Goal: Subscribe to service/newsletter

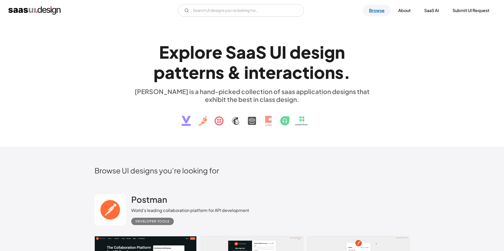
click at [377, 13] on link "Browse" at bounding box center [377, 11] width 28 height 12
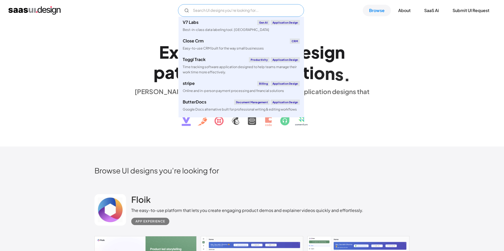
click at [213, 8] on input "Email Form" at bounding box center [241, 10] width 126 height 13
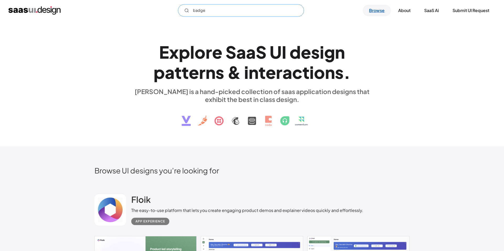
type input "badge"
click at [371, 13] on link "Browse" at bounding box center [377, 11] width 28 height 12
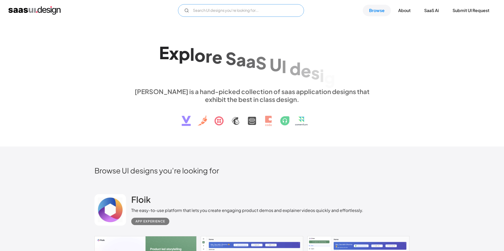
click at [195, 8] on input "Email Form" at bounding box center [241, 10] width 126 height 13
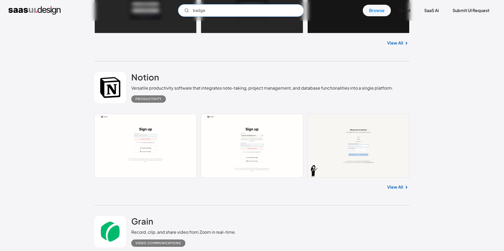
scroll to position [2362, 0]
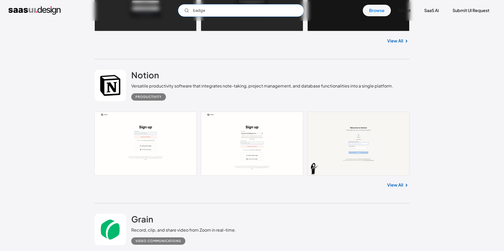
type input "badge"
drag, startPoint x: 408, startPoint y: 187, endPoint x: 403, endPoint y: 186, distance: 4.8
click at [408, 187] on img at bounding box center [406, 185] width 6 height 6
click at [402, 186] on link "View All" at bounding box center [395, 185] width 16 height 6
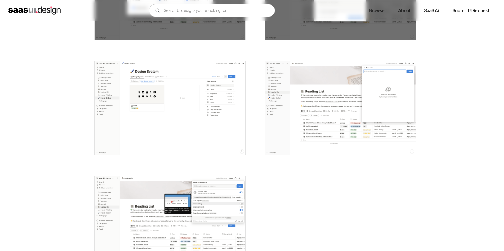
scroll to position [1321, 0]
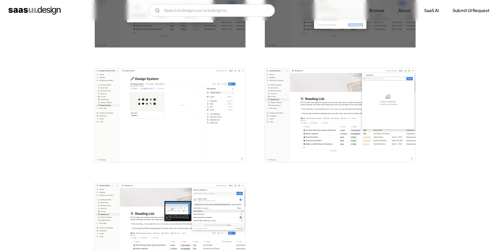
click at [318, 133] on img "open lightbox" at bounding box center [340, 116] width 151 height 94
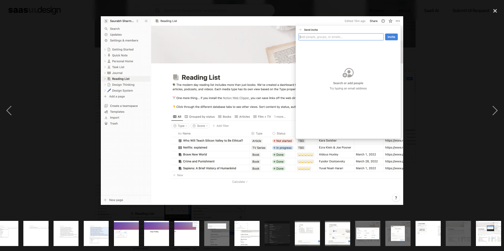
scroll to position [0, 255]
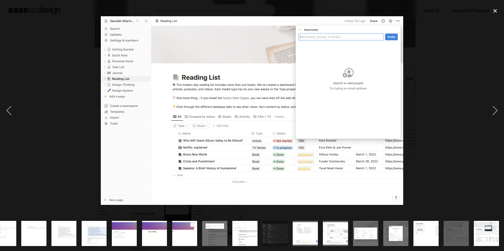
click at [389, 241] on img "show item 22 of 25" at bounding box center [396, 233] width 40 height 25
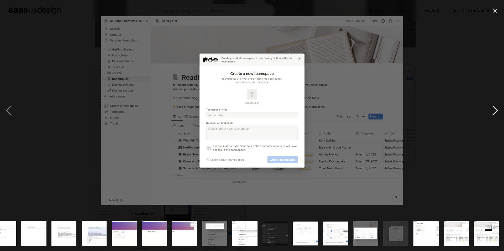
click at [494, 112] on div "next image" at bounding box center [495, 110] width 18 height 211
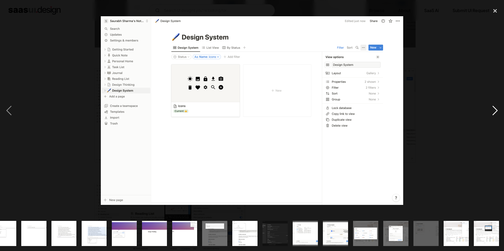
click at [494, 112] on div "next image" at bounding box center [495, 110] width 18 height 211
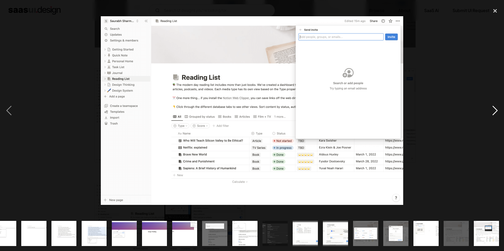
click at [494, 112] on div "next image" at bounding box center [495, 110] width 18 height 211
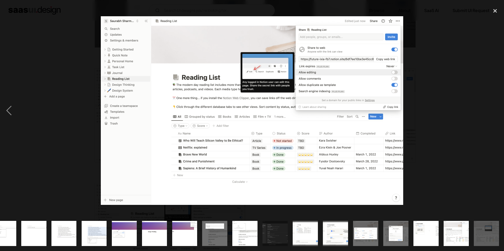
click at [494, 112] on div "next image" at bounding box center [495, 110] width 18 height 211
click at [494, 11] on div "close lightbox" at bounding box center [495, 11] width 18 height 12
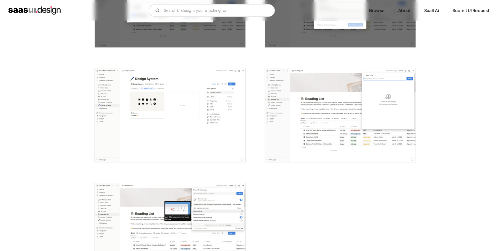
scroll to position [0, 0]
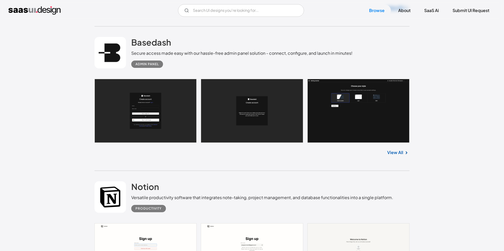
scroll to position [2251, 0]
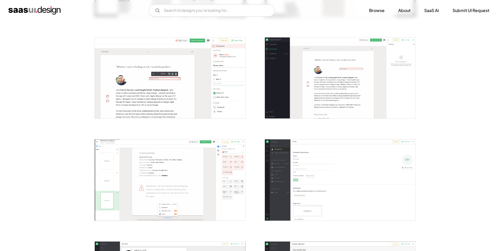
scroll to position [494, 0]
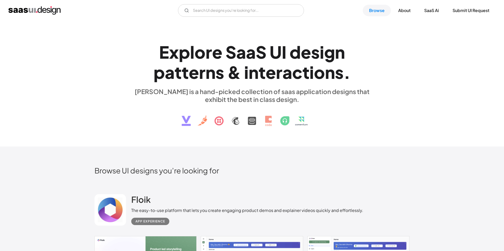
click at [270, 121] on img at bounding box center [251, 116] width 159 height 27
drag, startPoint x: 215, startPoint y: 16, endPoint x: 214, endPoint y: 13, distance: 3.8
click at [215, 16] on div "V7 Labs Gen AI Application Design Best-in-class data labeling tool. GenAI Close…" at bounding box center [252, 10] width 504 height 21
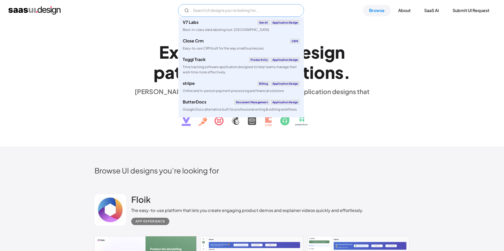
click at [214, 13] on input "Email Form" at bounding box center [241, 10] width 126 height 13
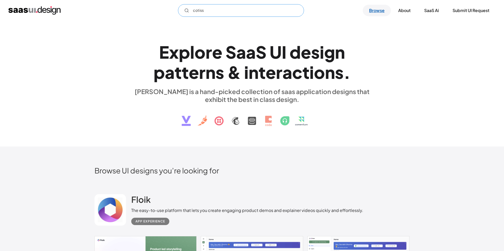
type input "cotiss"
click at [378, 6] on link "Browse" at bounding box center [377, 11] width 28 height 12
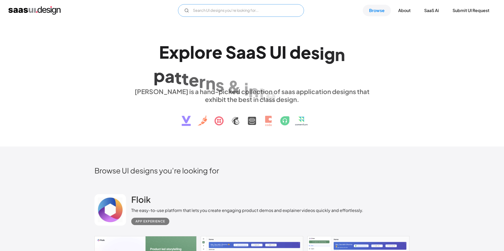
click at [214, 8] on input "Email Form" at bounding box center [241, 10] width 126 height 13
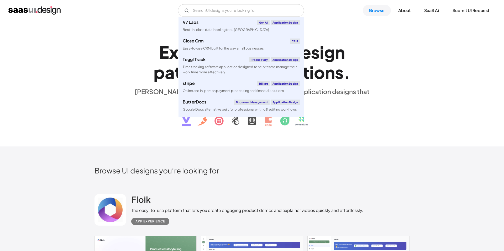
drag, startPoint x: 271, startPoint y: 215, endPoint x: 232, endPoint y: 199, distance: 41.6
click at [270, 214] on div "App Experience" at bounding box center [247, 220] width 232 height 12
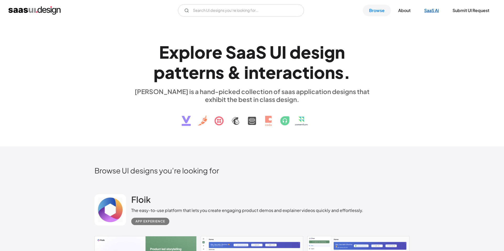
click at [430, 9] on link "SaaS Ai" at bounding box center [431, 11] width 27 height 12
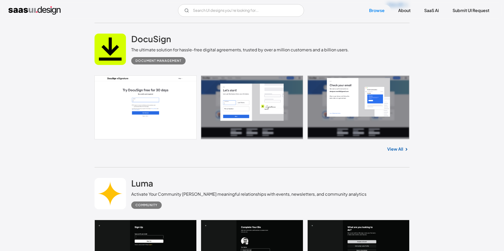
scroll to position [442, 0]
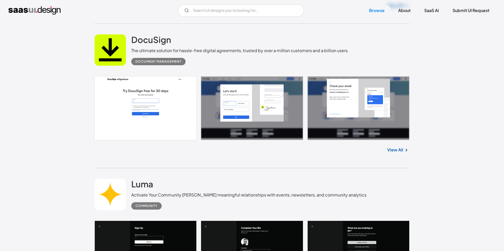
click at [397, 149] on link "View All" at bounding box center [395, 150] width 16 height 6
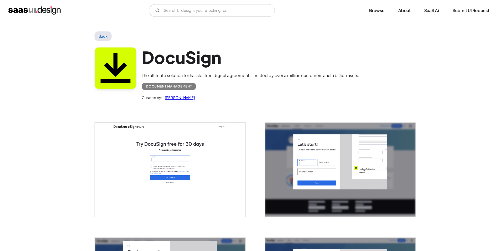
click at [42, 12] on img "home" at bounding box center [34, 10] width 52 height 8
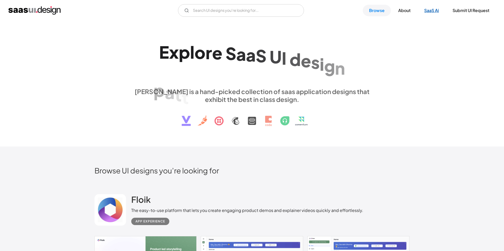
click at [439, 10] on link "SaaS Ai" at bounding box center [431, 11] width 27 height 12
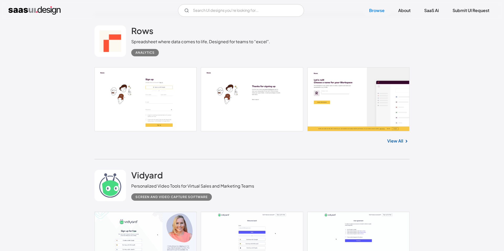
scroll to position [1151, 0]
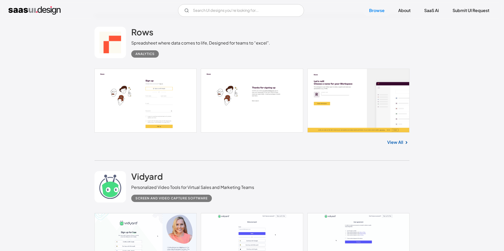
click at [397, 143] on link "View All" at bounding box center [395, 142] width 16 height 6
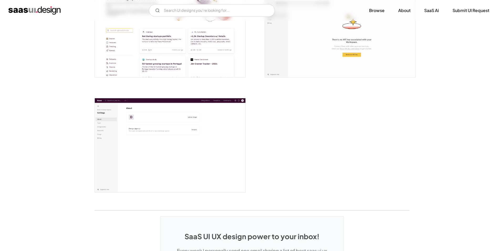
scroll to position [1423, 0]
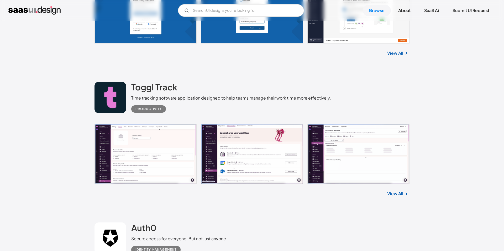
scroll to position [1619, 0]
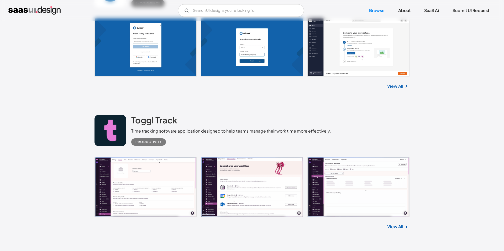
click at [406, 229] on img at bounding box center [406, 227] width 6 height 6
click at [399, 226] on link "View All" at bounding box center [395, 227] width 16 height 6
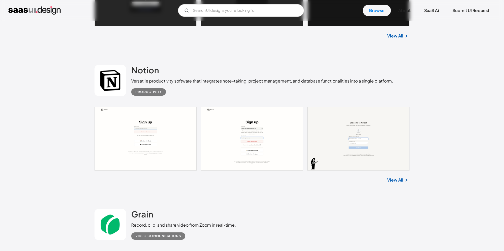
scroll to position [2369, 0]
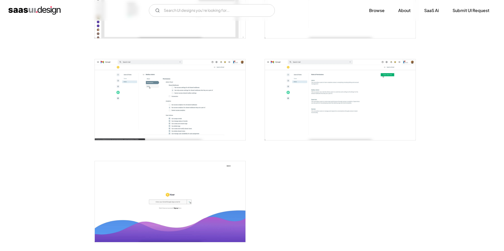
scroll to position [1266, 0]
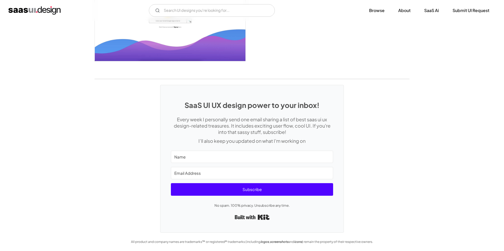
click at [195, 157] on input "Name" at bounding box center [252, 157] width 162 height 12
type input "[PERSON_NAME]"
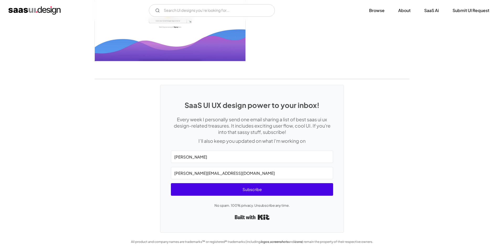
type input "[PERSON_NAME][EMAIL_ADDRESS][DOMAIN_NAME]"
click at [261, 192] on span "Subscribe" at bounding box center [252, 189] width 162 height 13
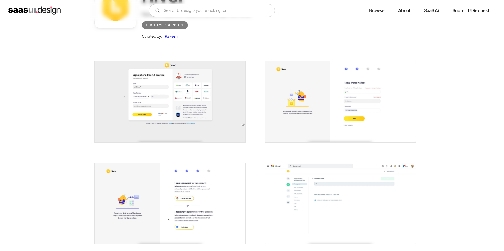
scroll to position [0, 0]
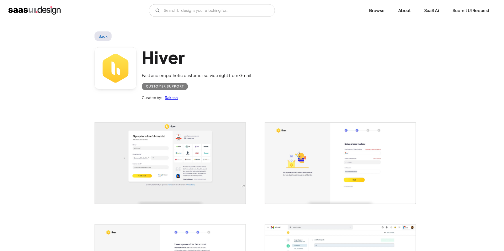
click at [15, 10] on img "home" at bounding box center [34, 10] width 52 height 8
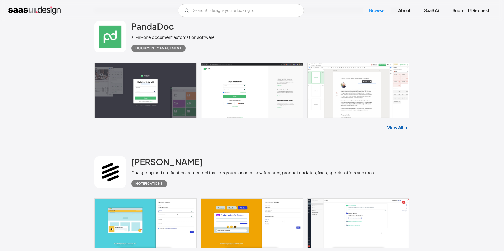
scroll to position [2975, 0]
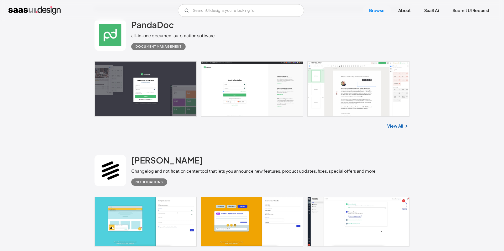
click at [395, 127] on link "View All" at bounding box center [395, 126] width 16 height 6
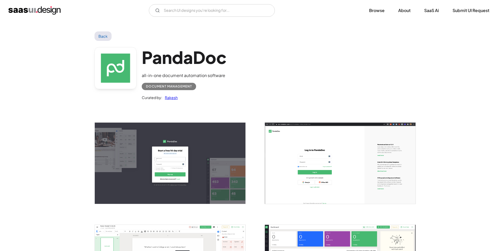
click at [19, 10] on img "home" at bounding box center [34, 10] width 52 height 8
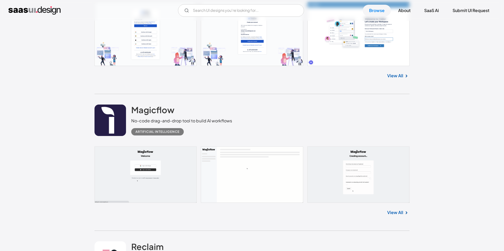
scroll to position [7760, 0]
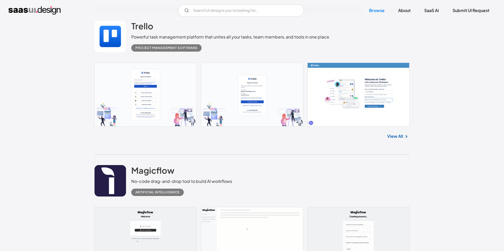
click at [394, 137] on link "View All" at bounding box center [395, 136] width 16 height 6
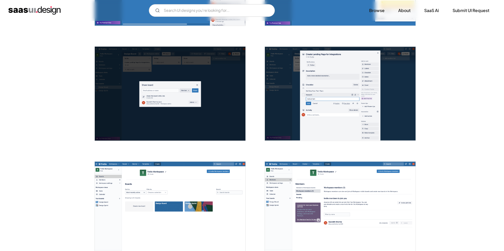
scroll to position [664, 0]
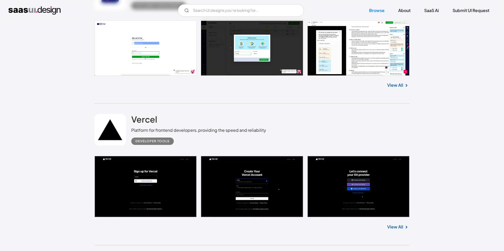
scroll to position [9227, 0]
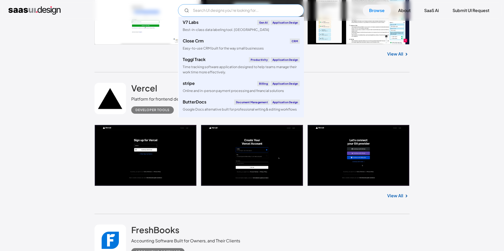
click at [197, 11] on input "Email Form" at bounding box center [241, 10] width 126 height 13
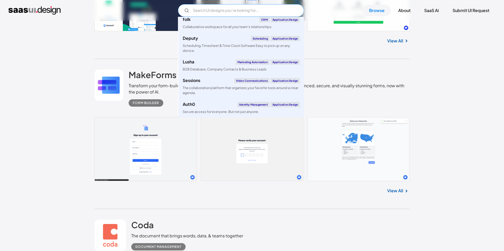
scroll to position [9946, 0]
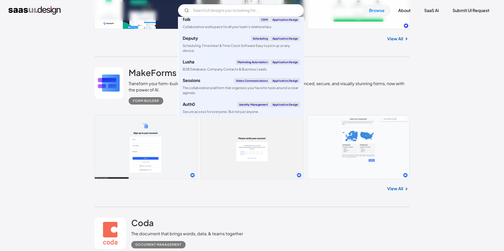
click at [398, 189] on link "View All" at bounding box center [395, 189] width 16 height 6
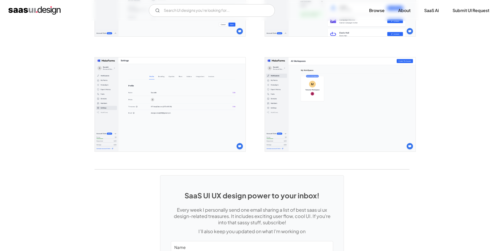
scroll to position [1394, 0]
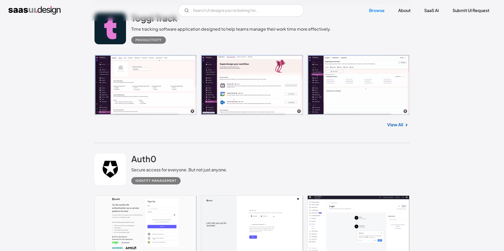
scroll to position [1706, 0]
